Goal: Navigation & Orientation: Find specific page/section

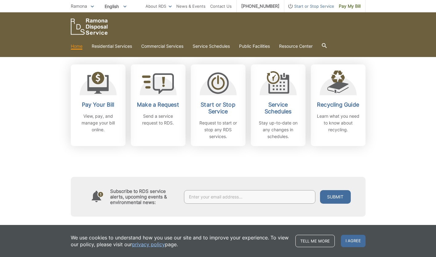
scroll to position [216, 0]
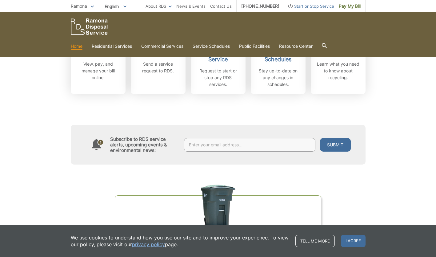
click at [284, 164] on div "Subscribe to RDS service alerts, upcoming events & environmental news: Submit" at bounding box center [218, 129] width 295 height 71
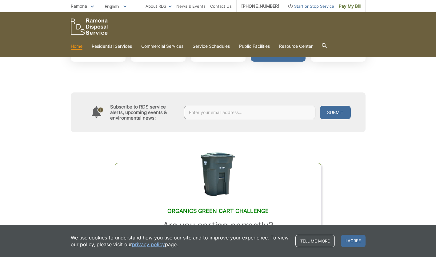
scroll to position [248, 0]
click at [75, 49] on div "Pay Your Bill View, pay, and manage your bill online." at bounding box center [98, 33] width 46 height 32
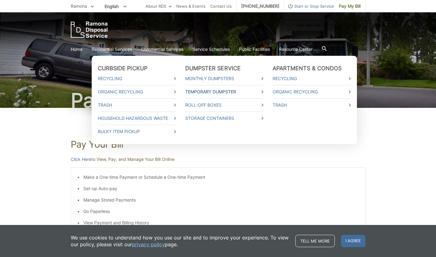
click at [264, 88] on link "Temporary Dumpster" at bounding box center [224, 91] width 78 height 7
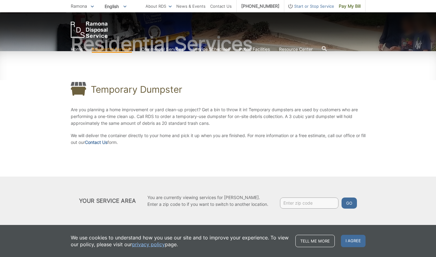
scroll to position [81, 0]
click at [85, 144] on link "Contact Us" at bounding box center [96, 142] width 22 height 7
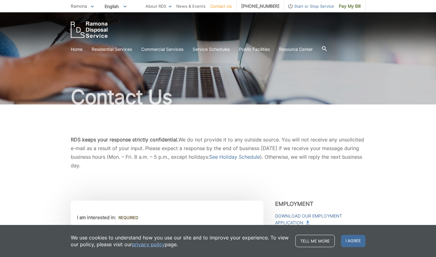
scroll to position [4, 0]
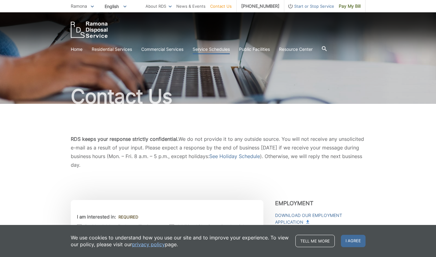
click at [230, 46] on link "Service Schedules" at bounding box center [211, 49] width 37 height 7
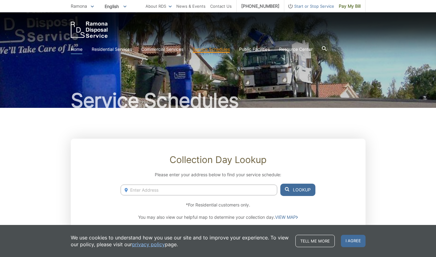
click at [83, 46] on link "Home" at bounding box center [77, 49] width 12 height 7
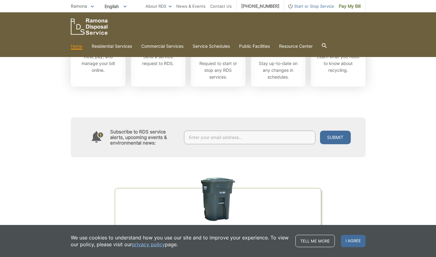
scroll to position [224, 0]
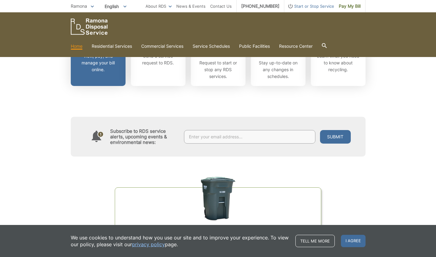
click at [75, 48] on h2 "Pay Your Bill" at bounding box center [98, 44] width 46 height 7
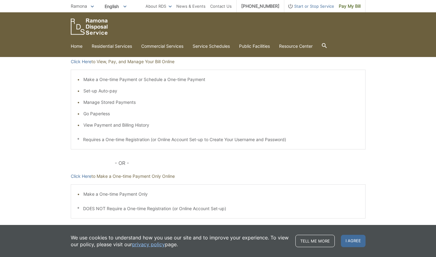
scroll to position [97, 0]
click at [71, 66] on link "Click Here" at bounding box center [81, 62] width 21 height 7
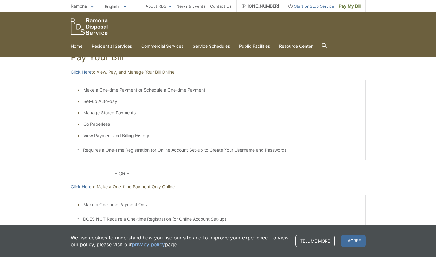
scroll to position [87, 0]
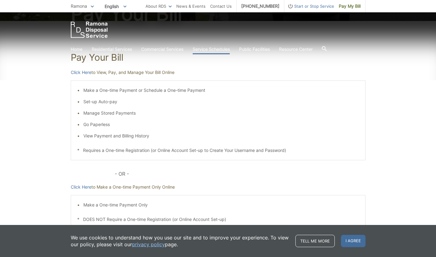
click at [230, 46] on link "Service Schedules" at bounding box center [211, 49] width 37 height 7
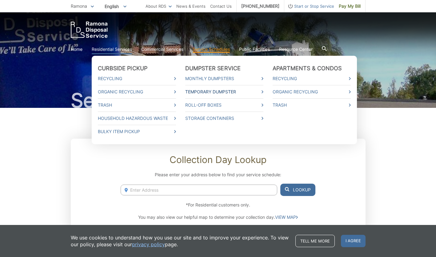
click at [264, 88] on link "Temporary Dumpster" at bounding box center [224, 91] width 78 height 7
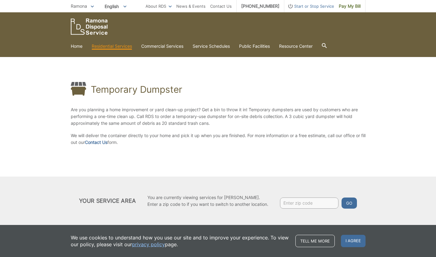
scroll to position [101, 0]
click at [85, 139] on link "Contact Us" at bounding box center [96, 142] width 22 height 7
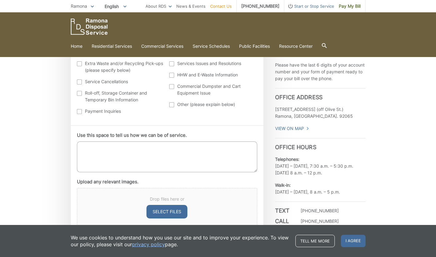
scroll to position [243, 0]
